Goal: Task Accomplishment & Management: Use online tool/utility

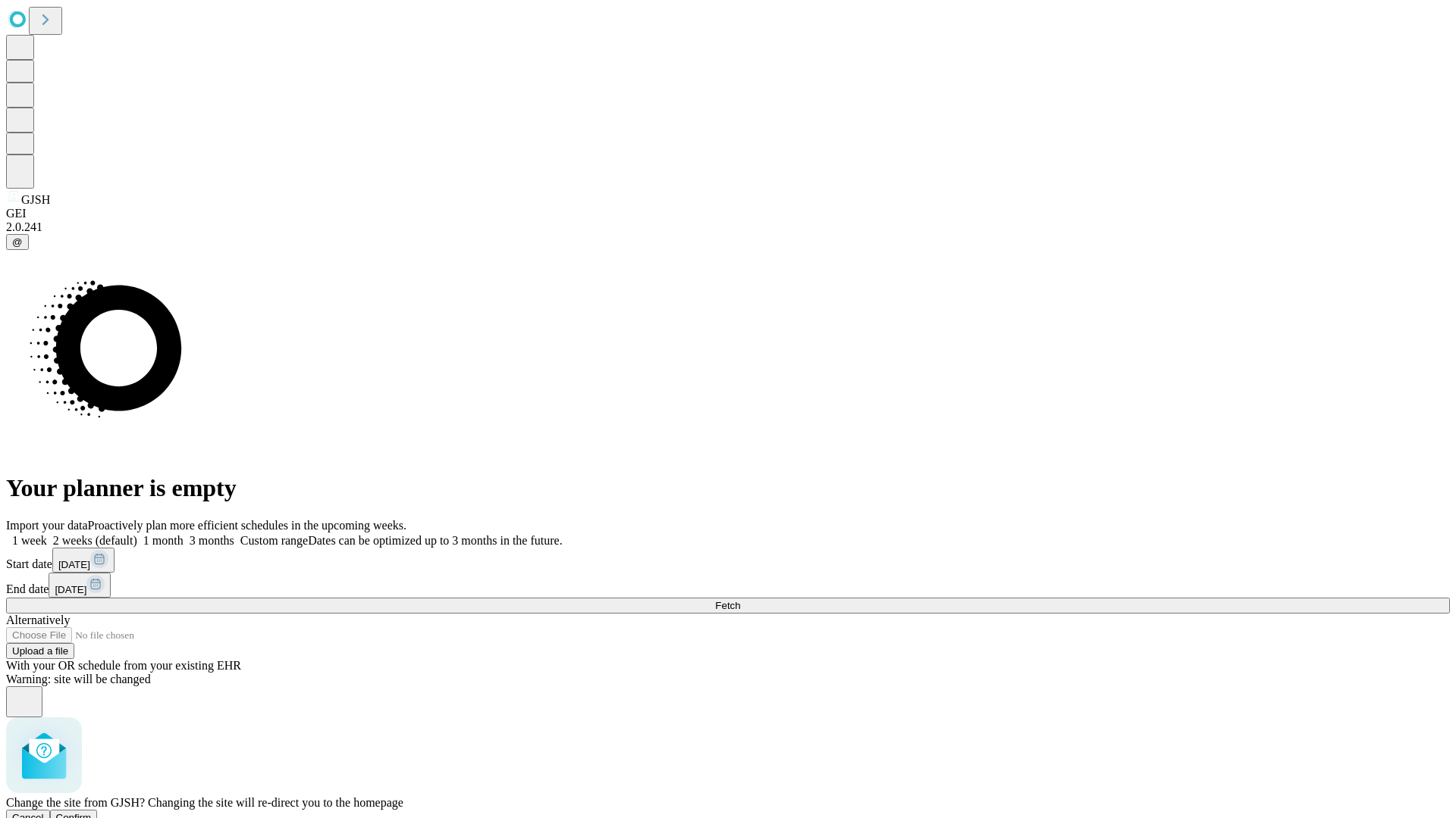
click at [91, 812] on span "Confirm" at bounding box center [74, 817] width 36 height 11
click at [183, 534] on label "1 month" at bounding box center [160, 540] width 46 height 13
click at [740, 600] on span "Fetch" at bounding box center [727, 606] width 25 height 11
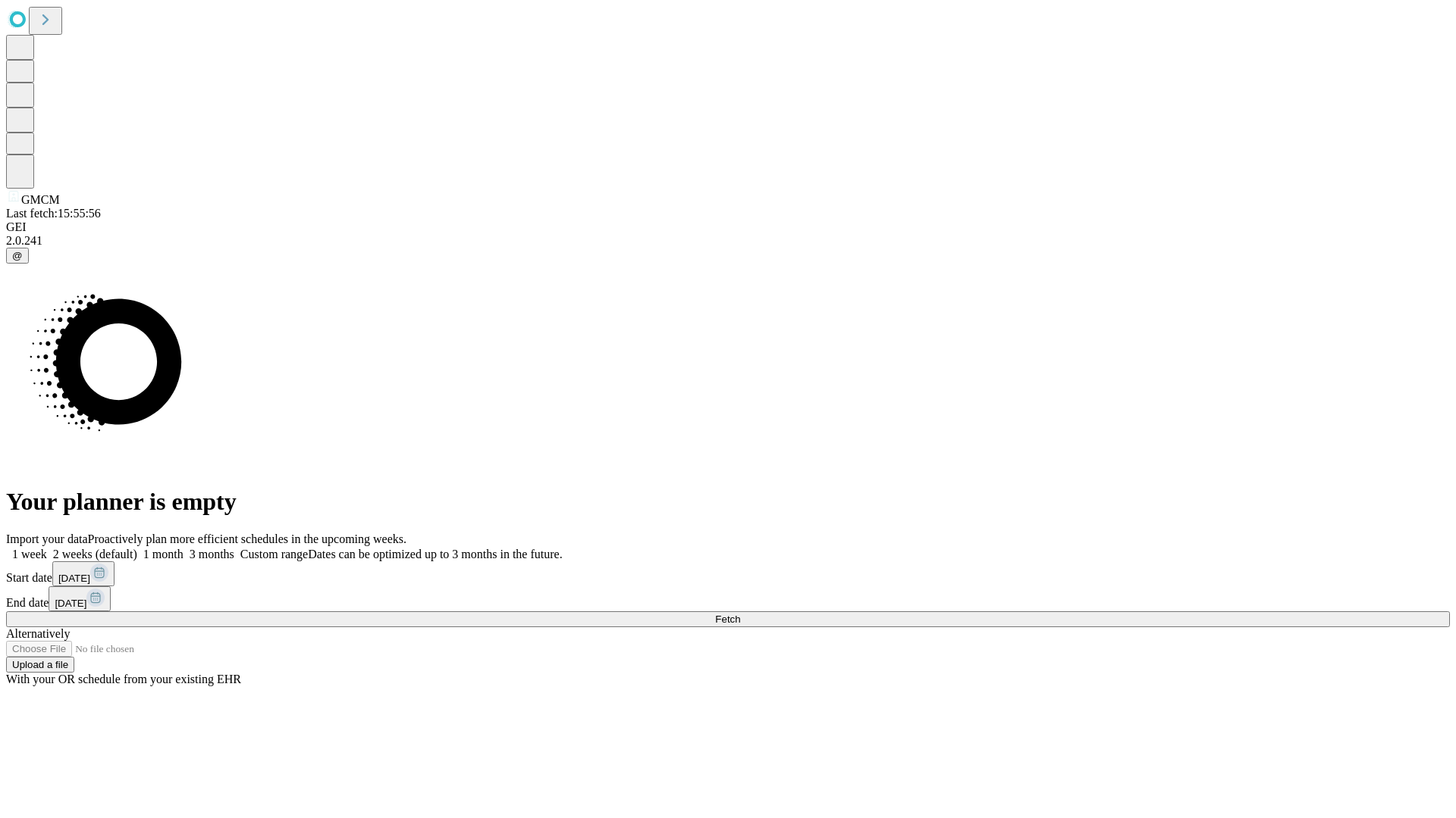
click at [183, 548] on label "1 month" at bounding box center [160, 554] width 46 height 13
click at [740, 614] on span "Fetch" at bounding box center [727, 619] width 25 height 11
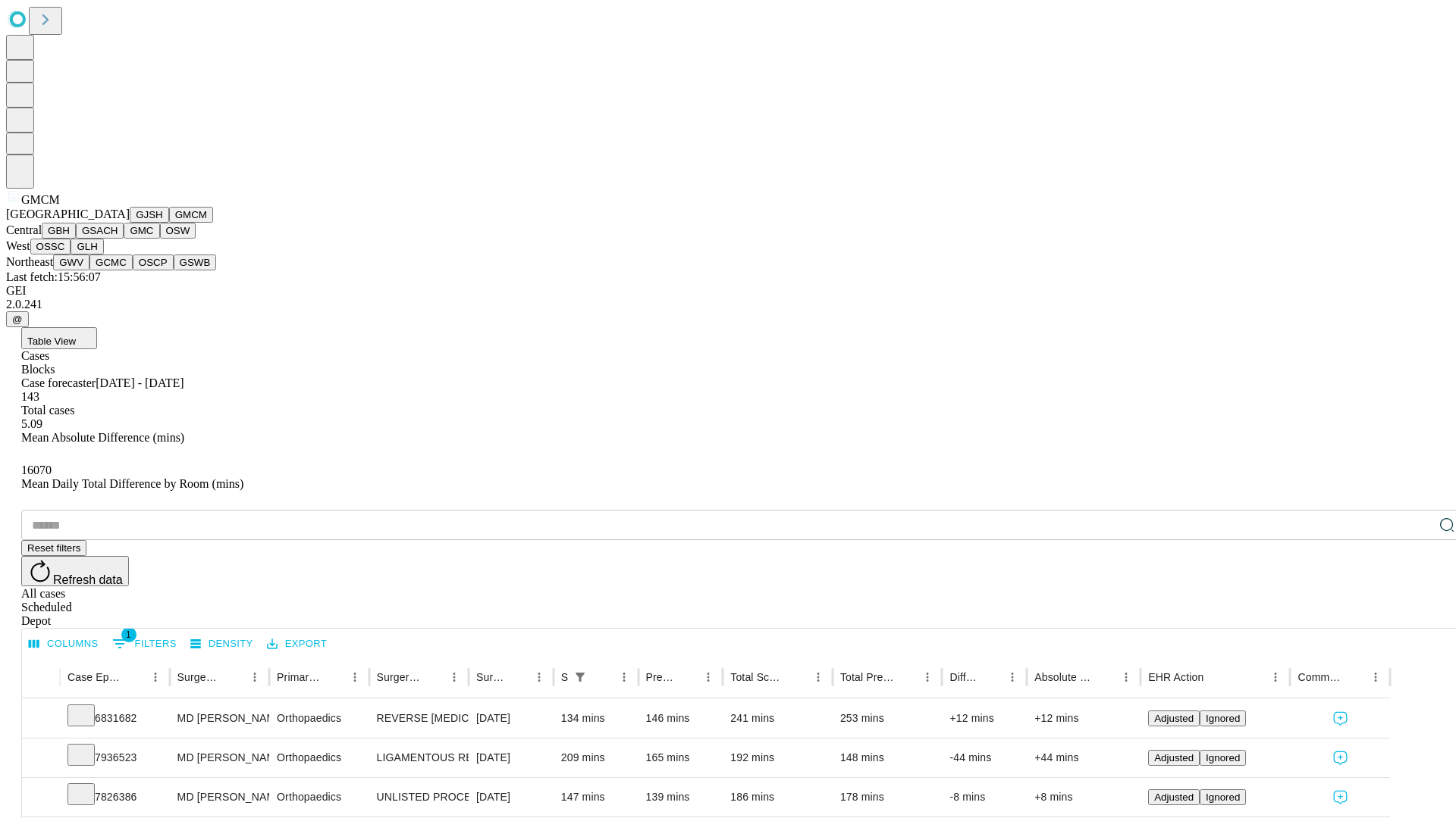
click at [76, 239] on button "GBH" at bounding box center [59, 230] width 34 height 16
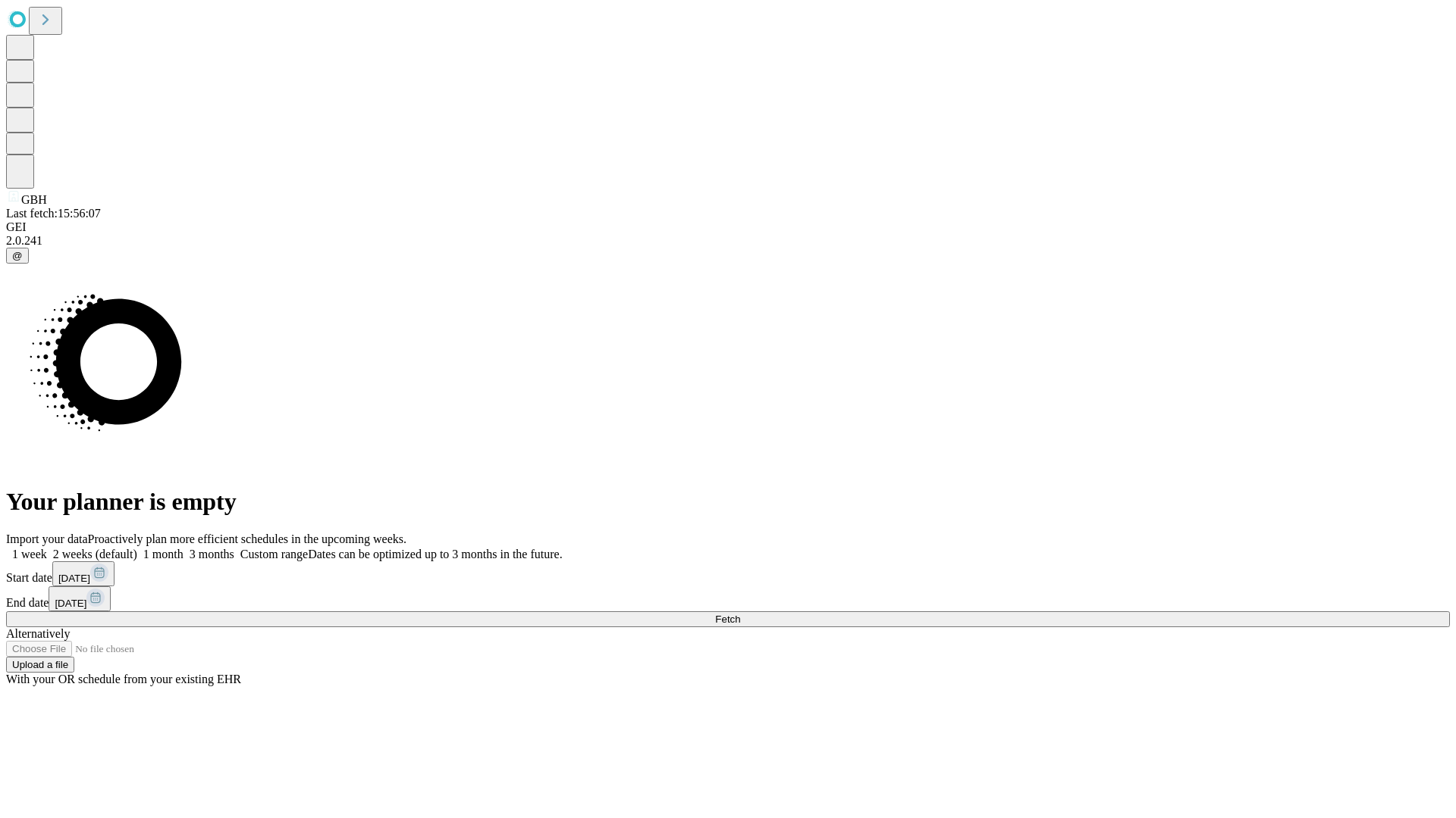
click at [740, 614] on span "Fetch" at bounding box center [727, 619] width 25 height 11
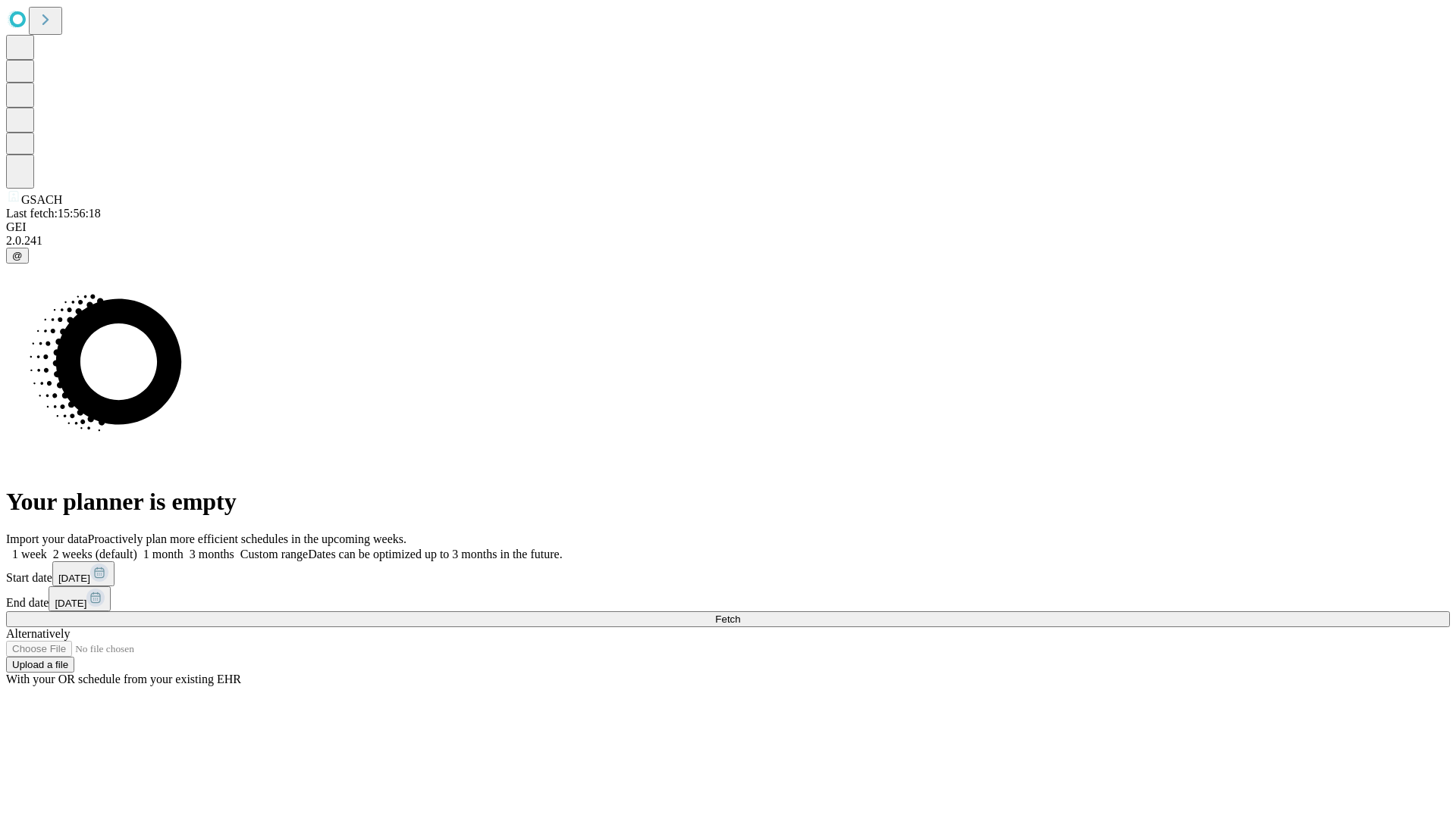
click at [183, 548] on label "1 month" at bounding box center [160, 554] width 46 height 13
click at [740, 614] on span "Fetch" at bounding box center [727, 619] width 25 height 11
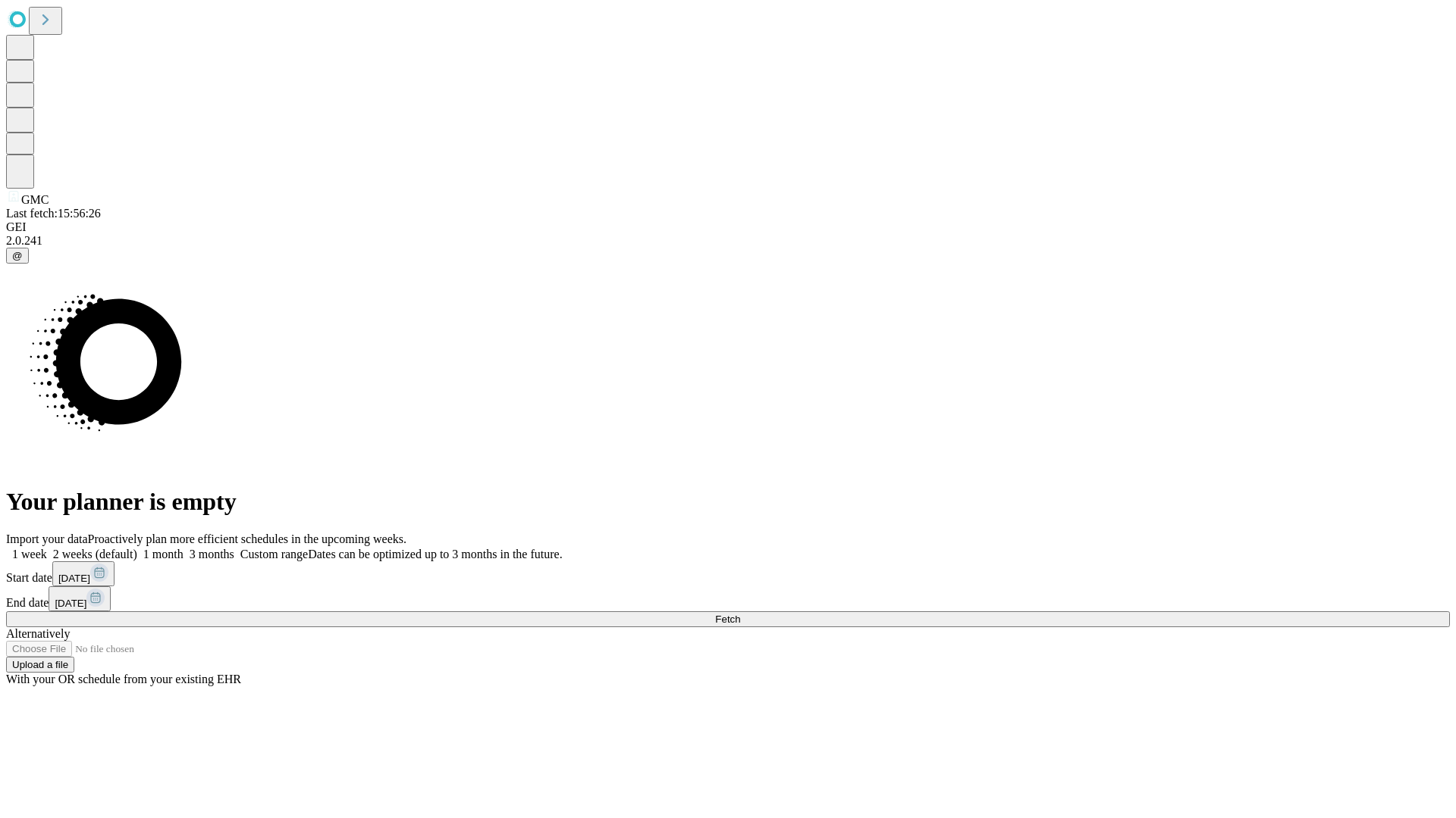
click at [183, 548] on label "1 month" at bounding box center [160, 554] width 46 height 13
click at [740, 614] on span "Fetch" at bounding box center [727, 619] width 25 height 11
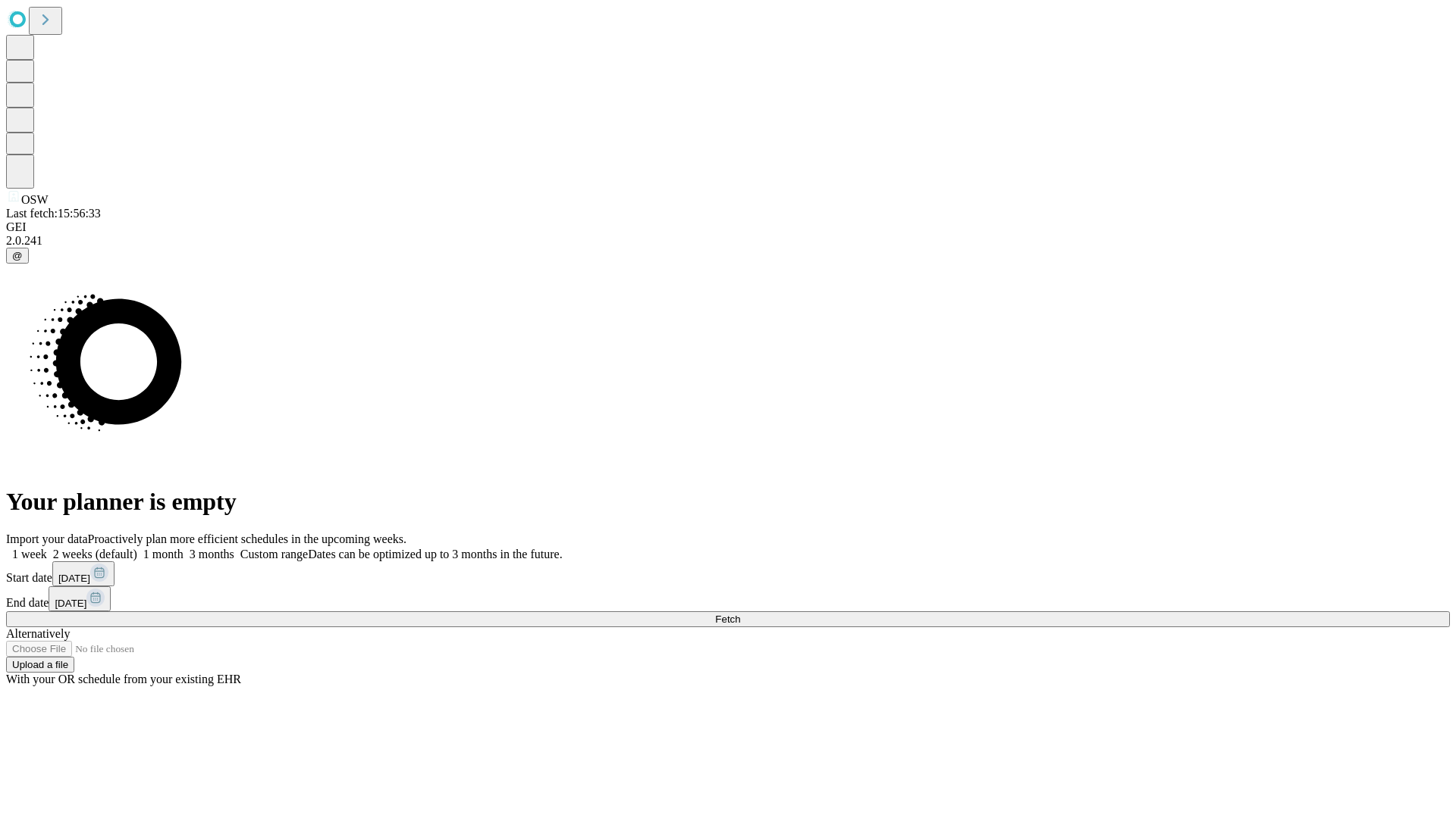
click at [183, 548] on label "1 month" at bounding box center [160, 554] width 46 height 13
click at [740, 614] on span "Fetch" at bounding box center [727, 619] width 25 height 11
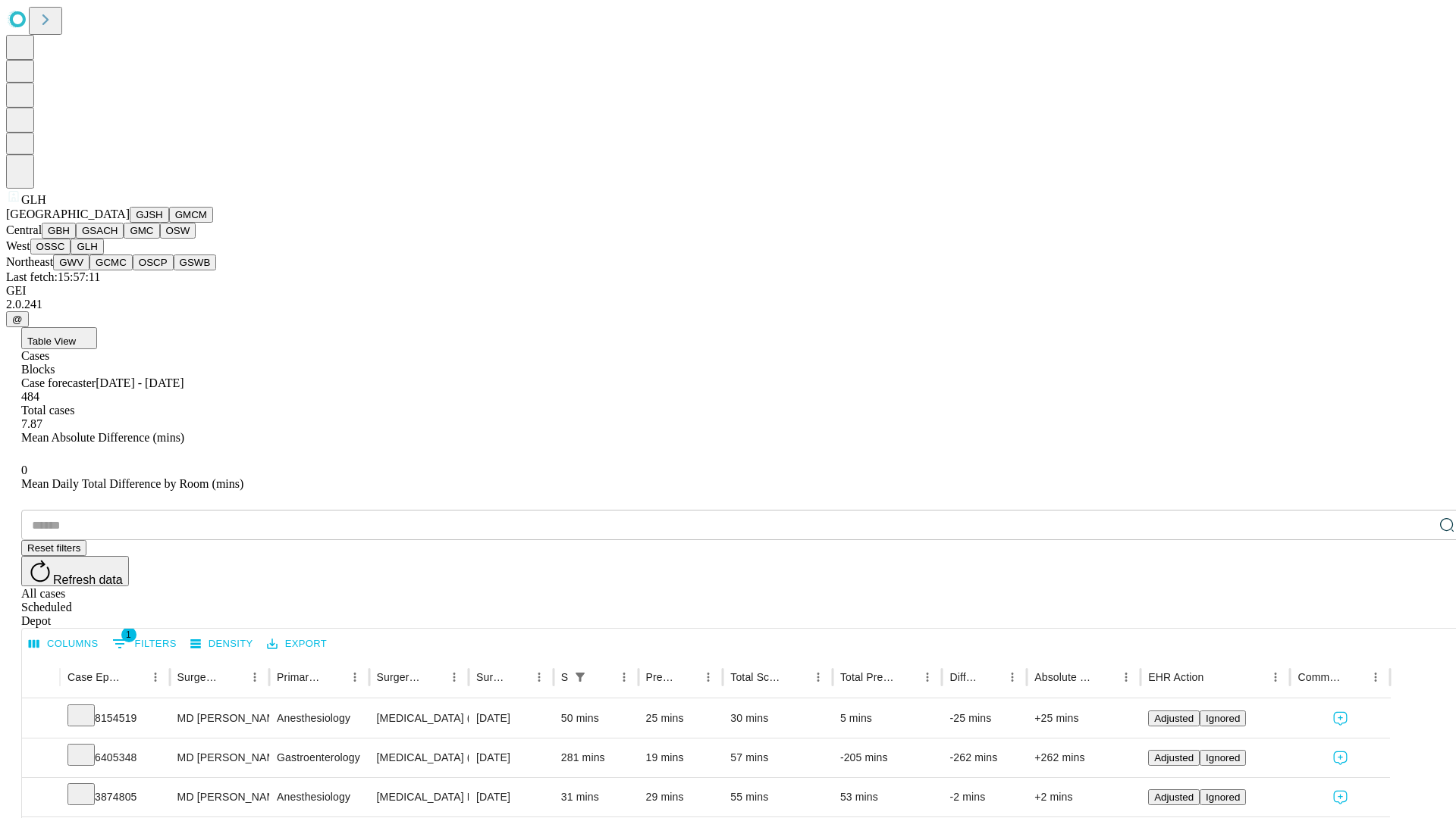
click at [90, 270] on button "GWV" at bounding box center [71, 262] width 37 height 16
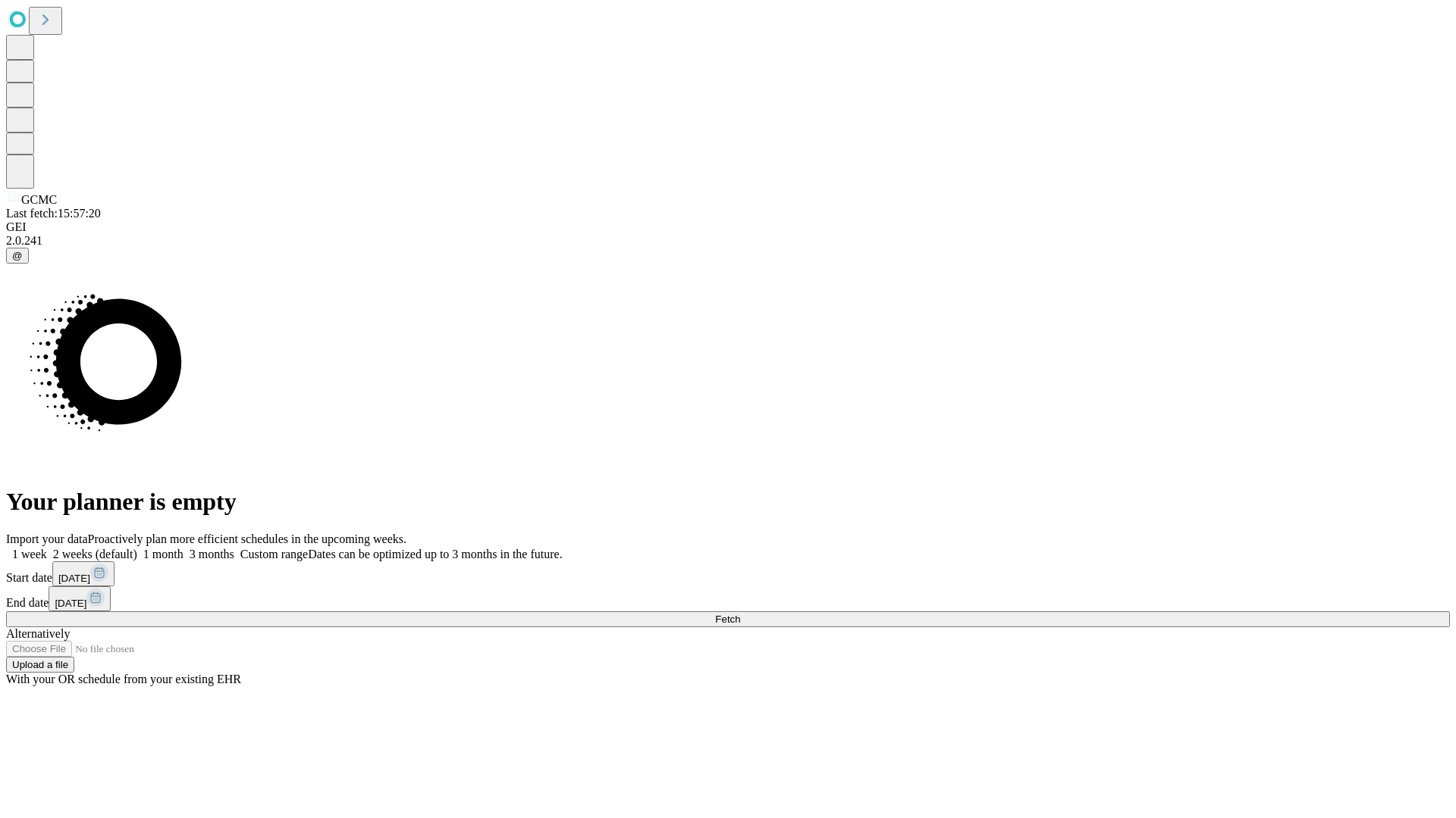
click at [740, 614] on span "Fetch" at bounding box center [727, 619] width 25 height 11
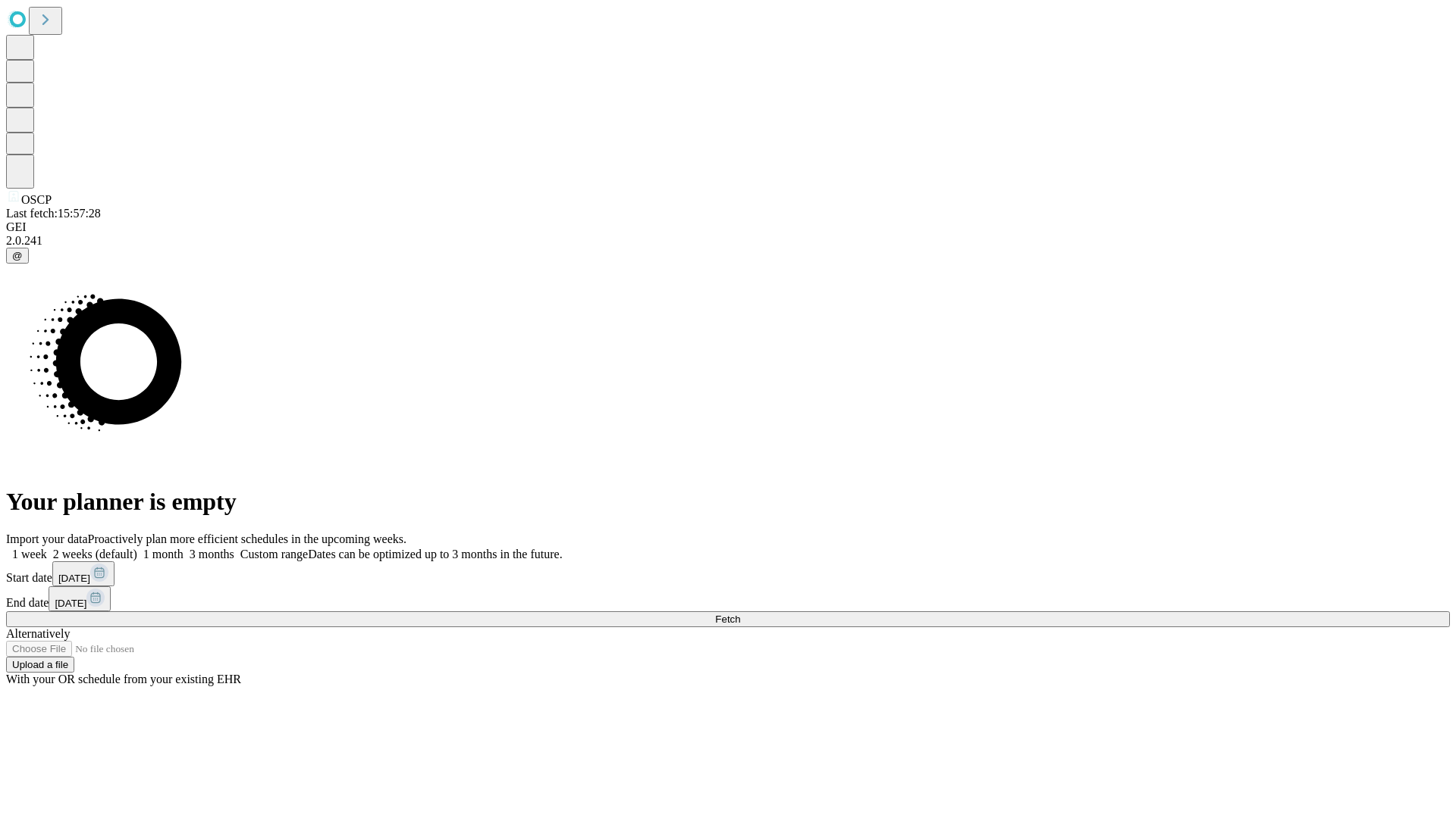
click at [183, 548] on label "1 month" at bounding box center [160, 554] width 46 height 13
click at [740, 614] on span "Fetch" at bounding box center [727, 619] width 25 height 11
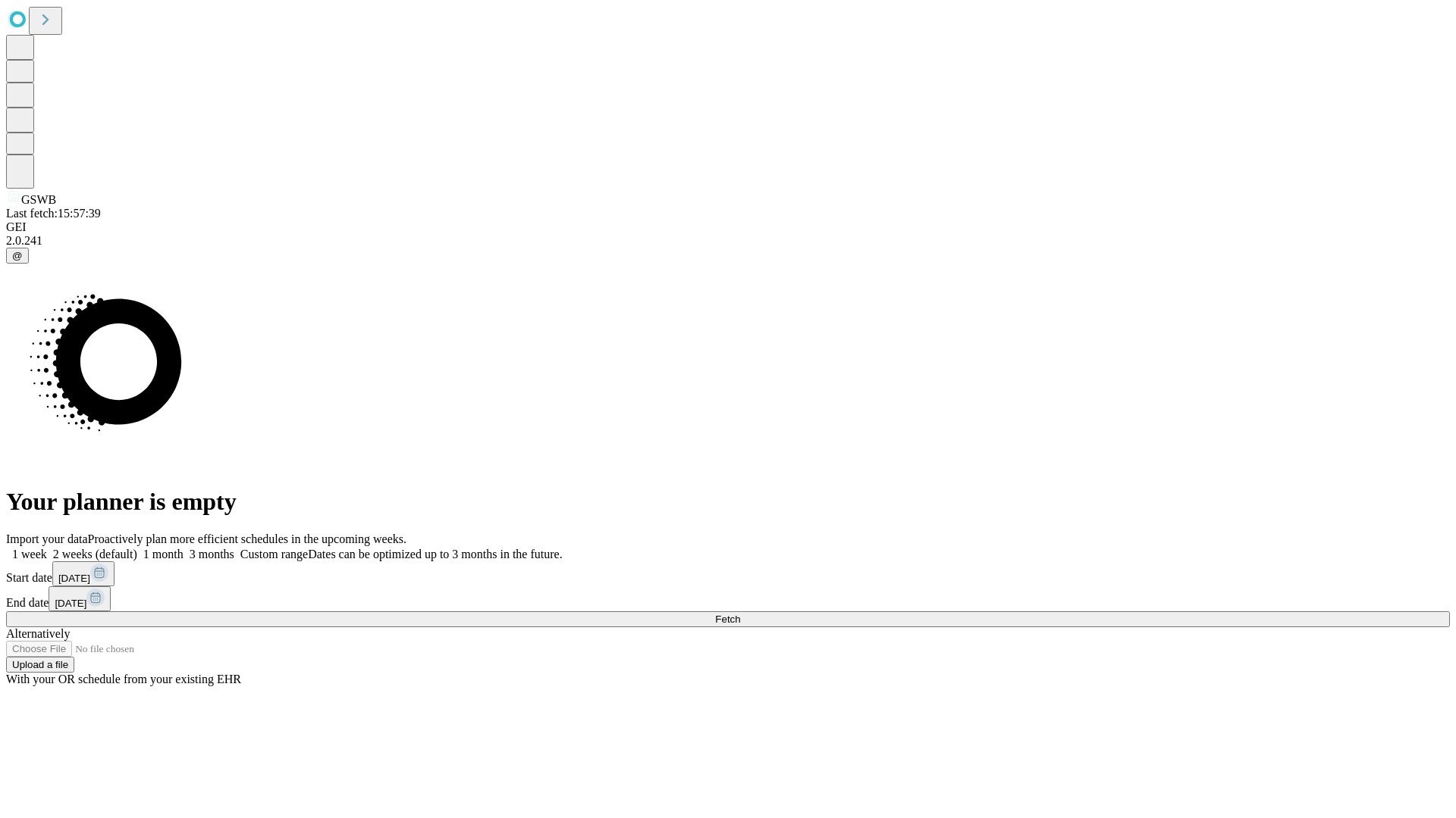
click at [183, 548] on label "1 month" at bounding box center [160, 554] width 46 height 13
click at [740, 614] on span "Fetch" at bounding box center [727, 619] width 25 height 11
